Goal: Information Seeking & Learning: Learn about a topic

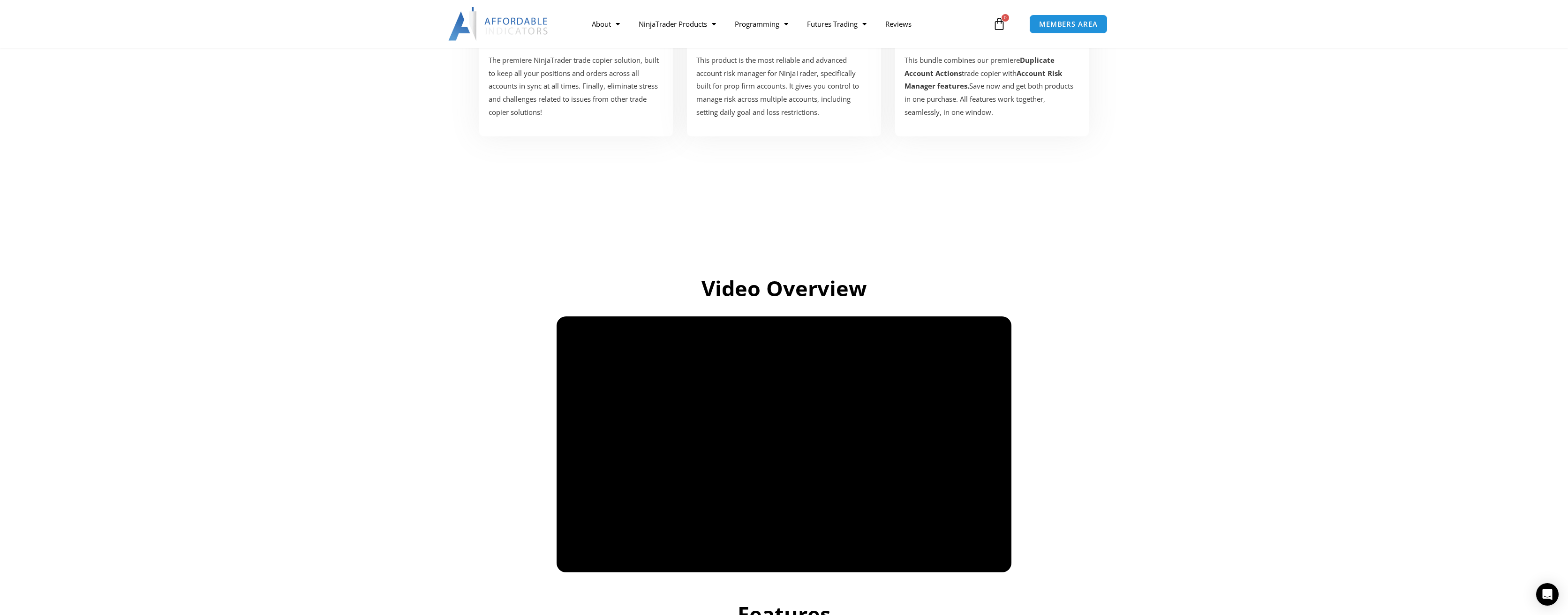
scroll to position [328, 0]
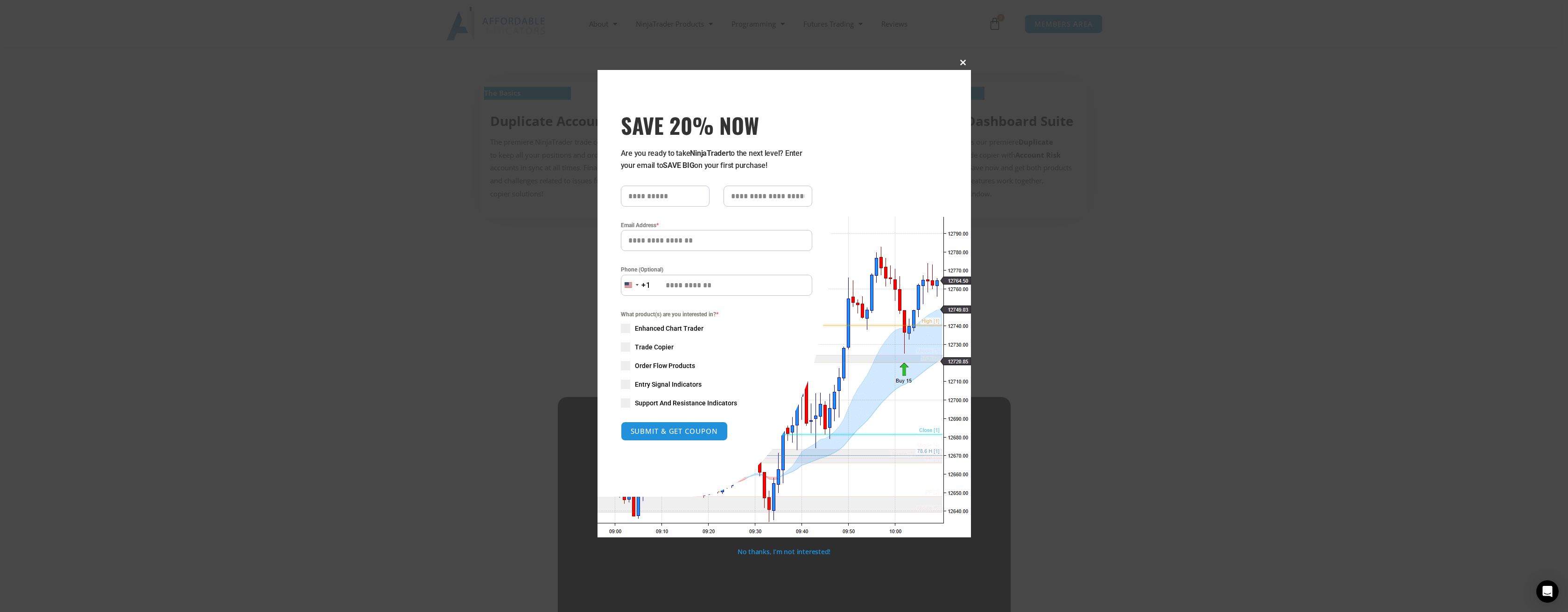
click at [962, 61] on span at bounding box center [964, 62] width 15 height 5
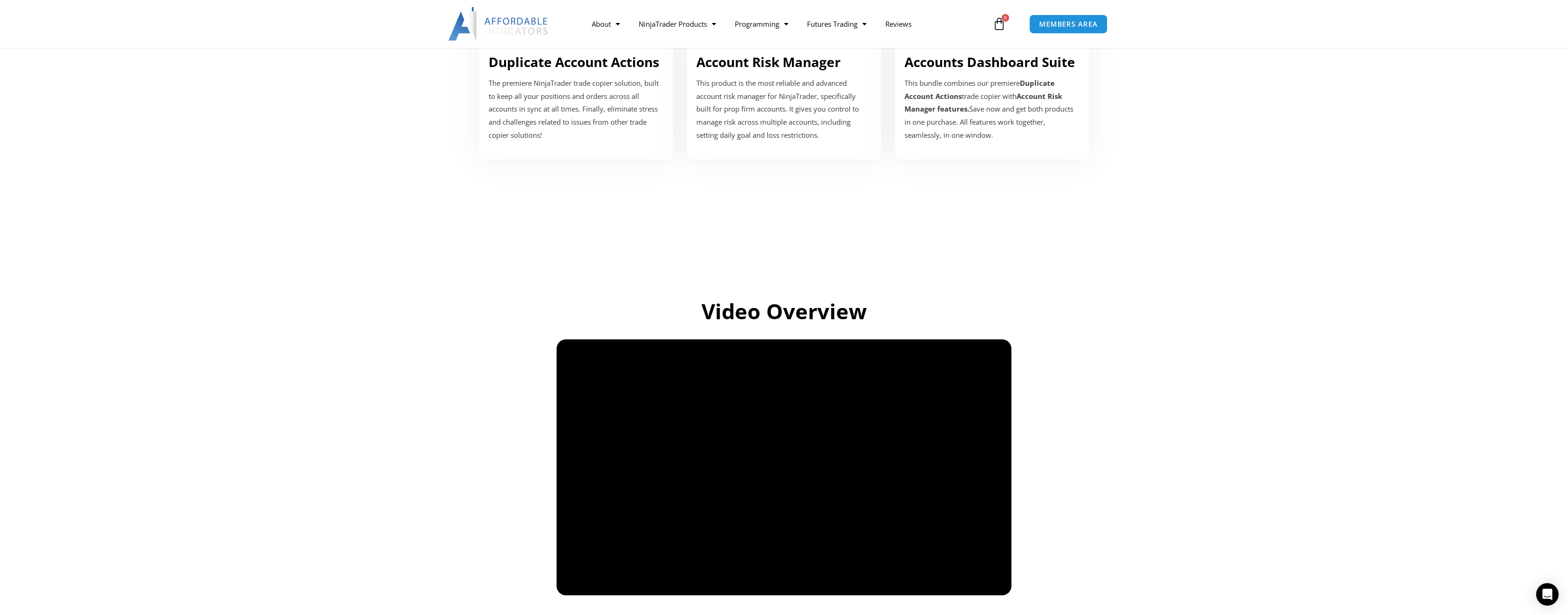
scroll to position [469, 0]
